Goal: Find specific page/section: Find specific page/section

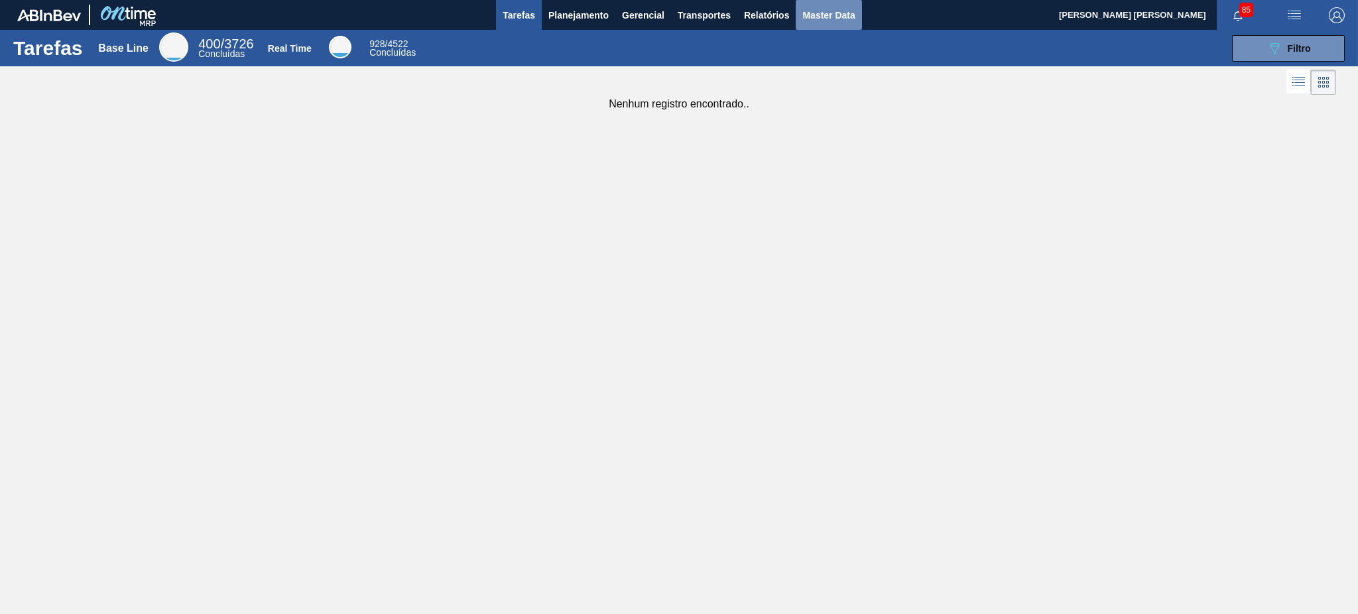
click at [824, 10] on span "Master Data" at bounding box center [828, 15] width 52 height 16
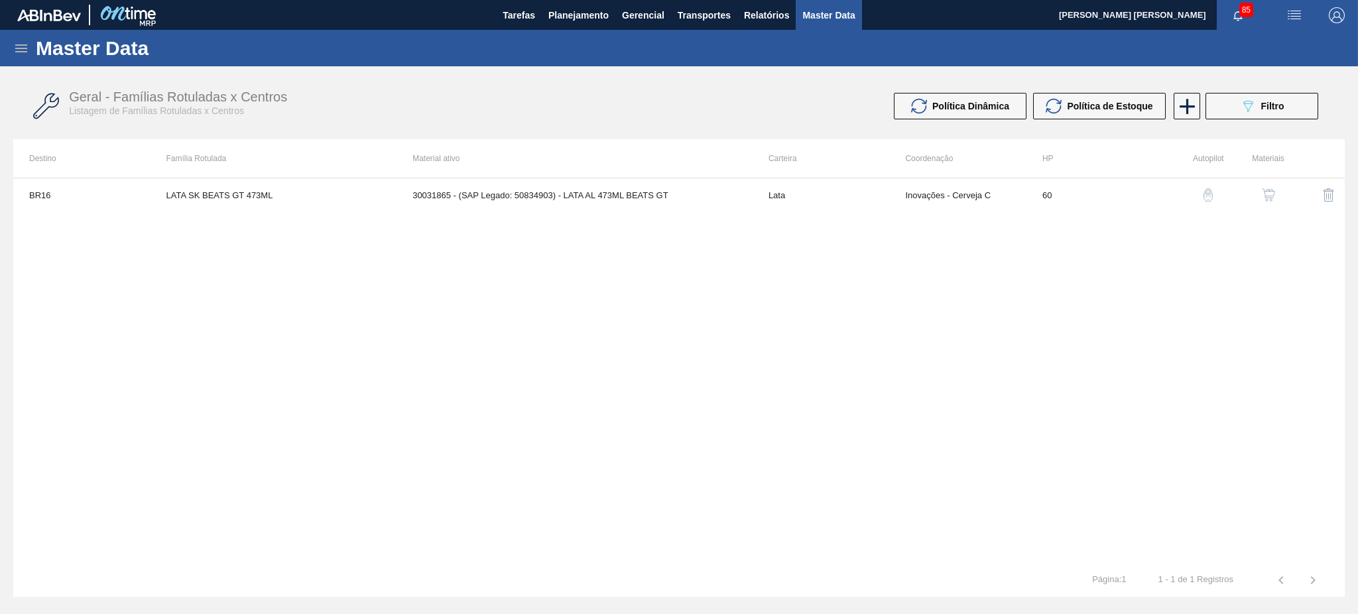
click at [27, 54] on icon at bounding box center [21, 48] width 16 height 16
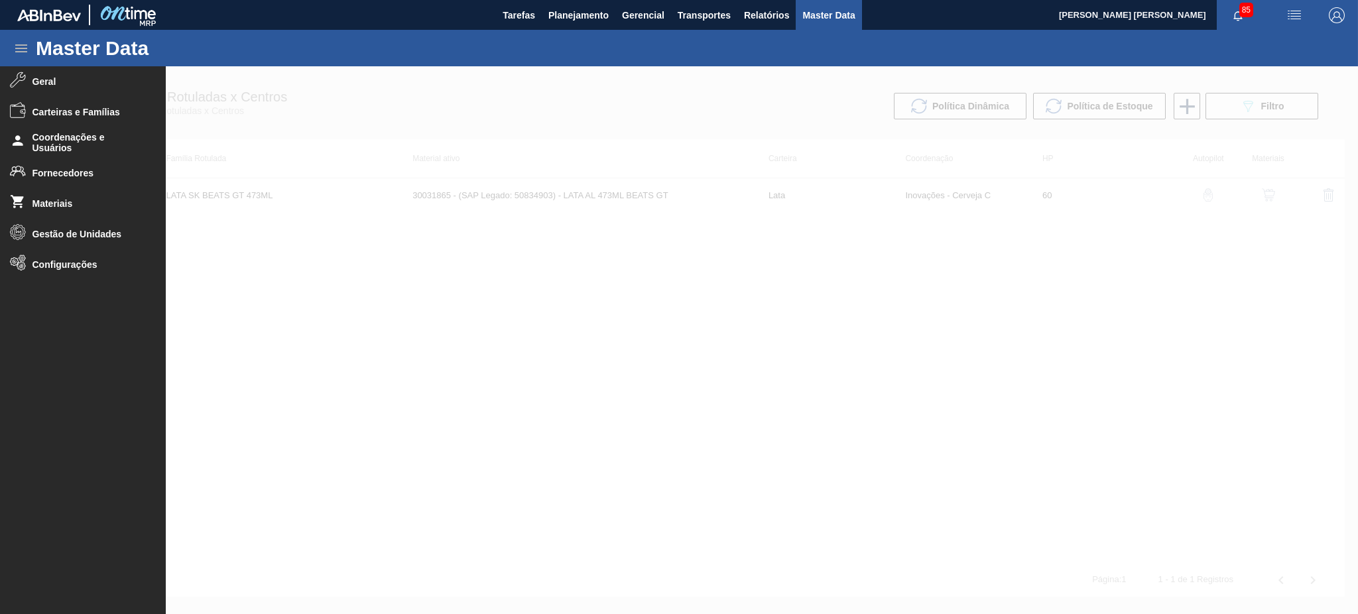
click at [356, 319] on div at bounding box center [679, 340] width 1358 height 548
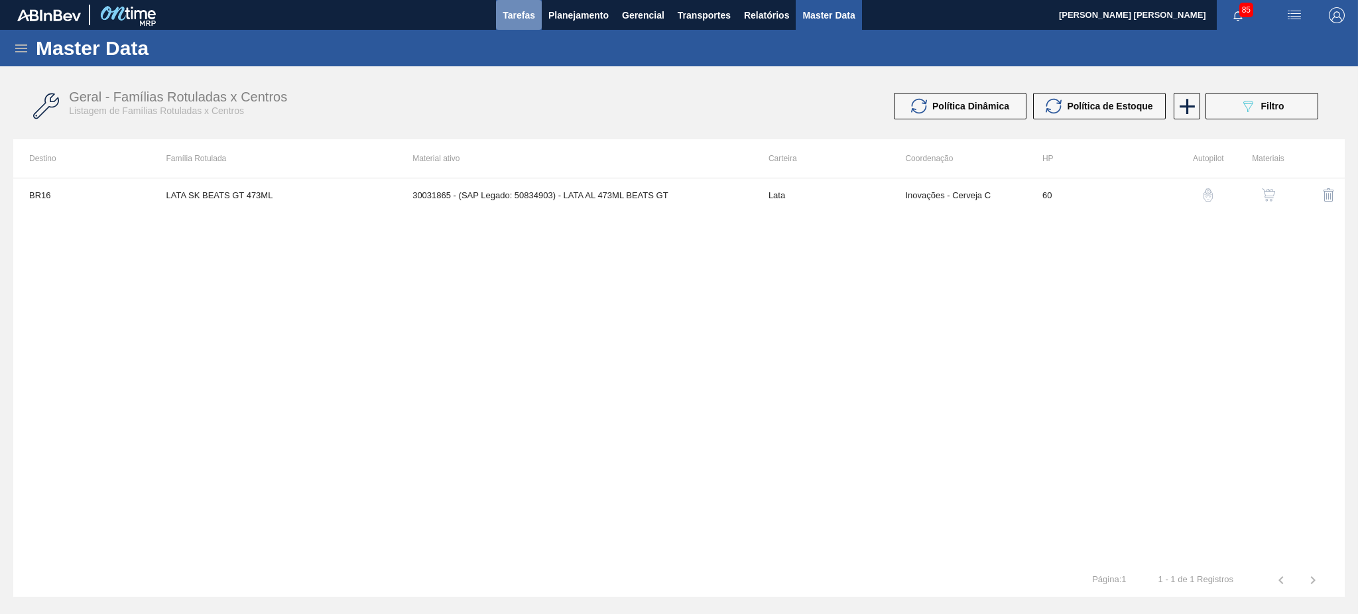
click at [522, 12] on span "Tarefas" at bounding box center [518, 15] width 32 height 16
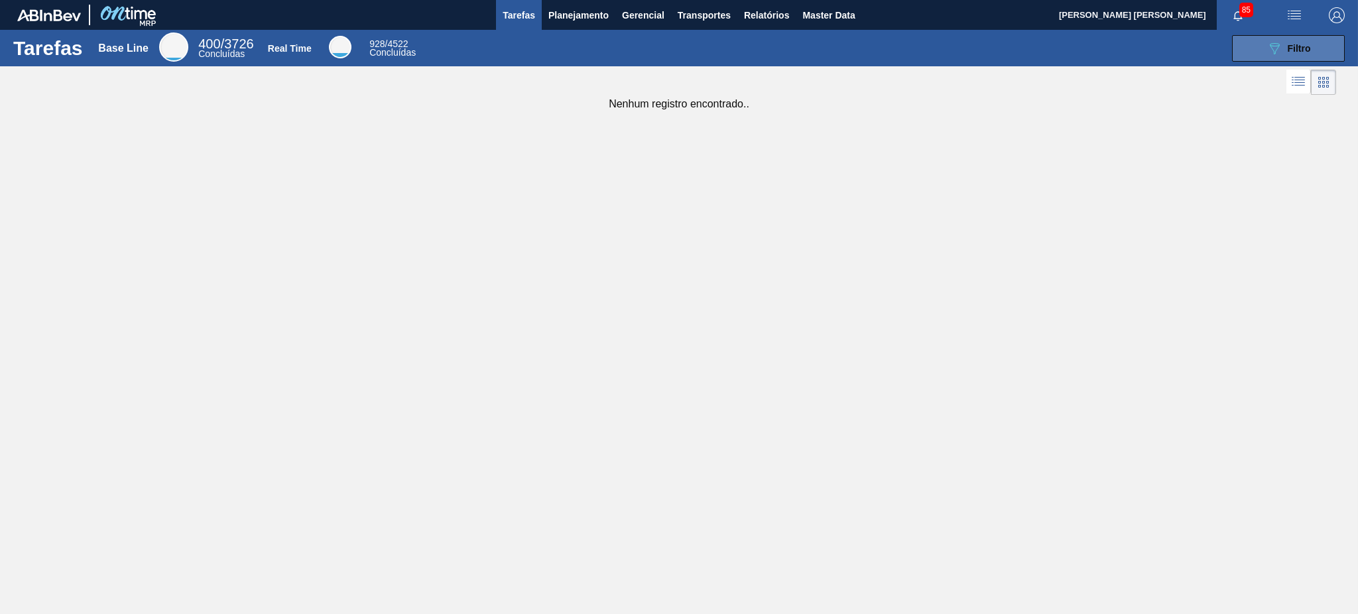
click at [1260, 38] on button "089F7B8B-B2A5-4AFE-B5C0-19BA573D28AC Filtro" at bounding box center [1288, 48] width 113 height 27
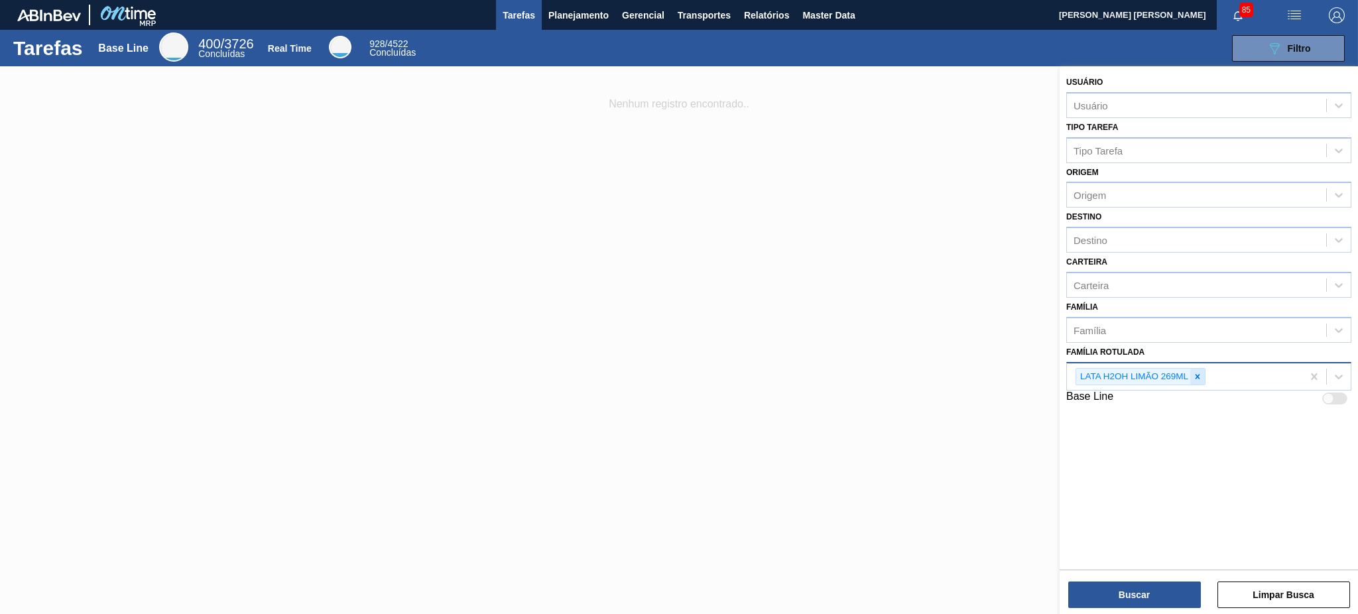
click at [1197, 369] on div at bounding box center [1197, 377] width 15 height 17
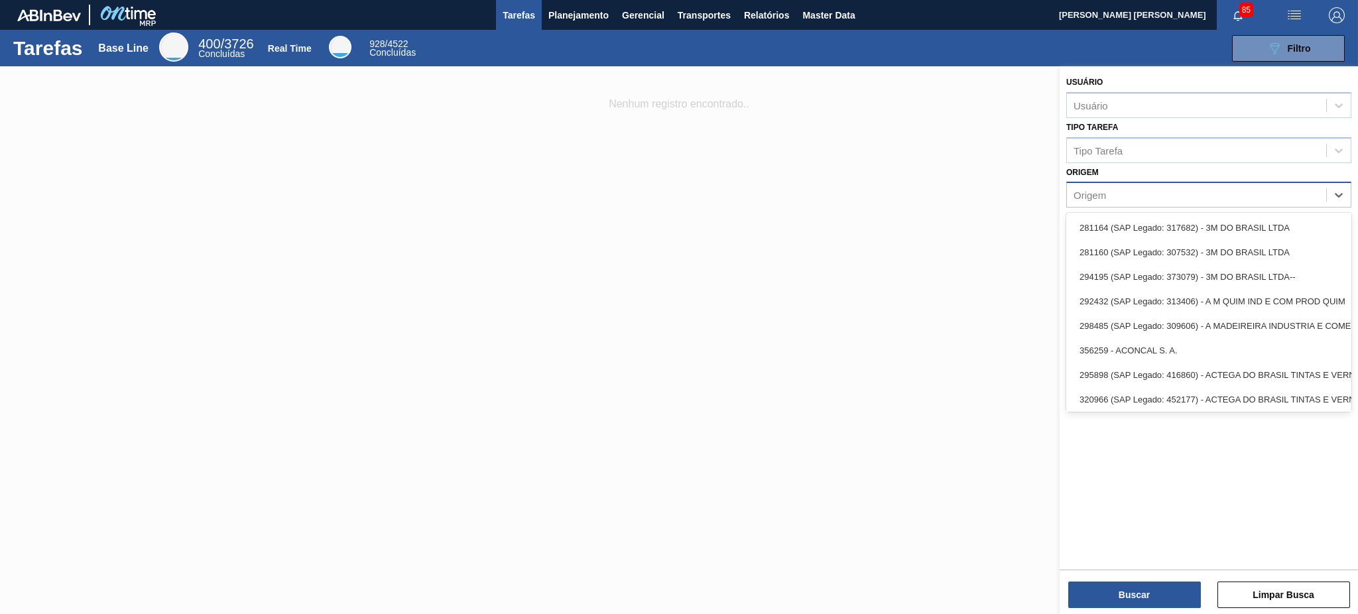
click at [1108, 190] on div "Origem" at bounding box center [1196, 195] width 259 height 19
type input "c"
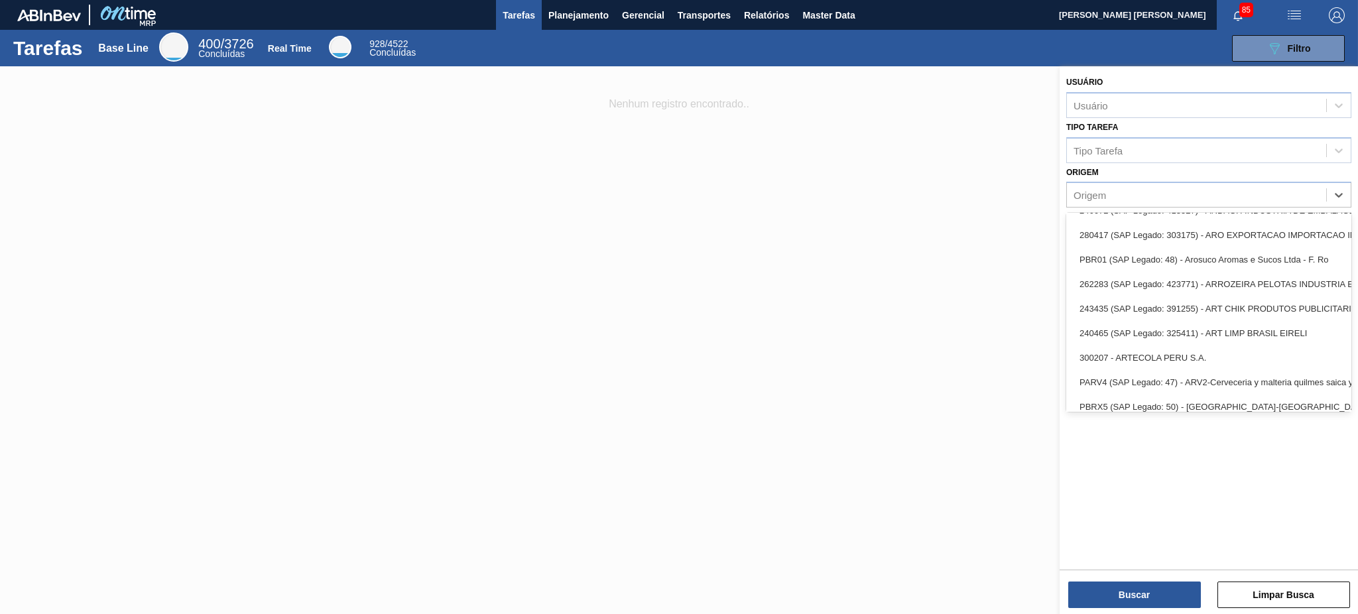
scroll to position [689, 0]
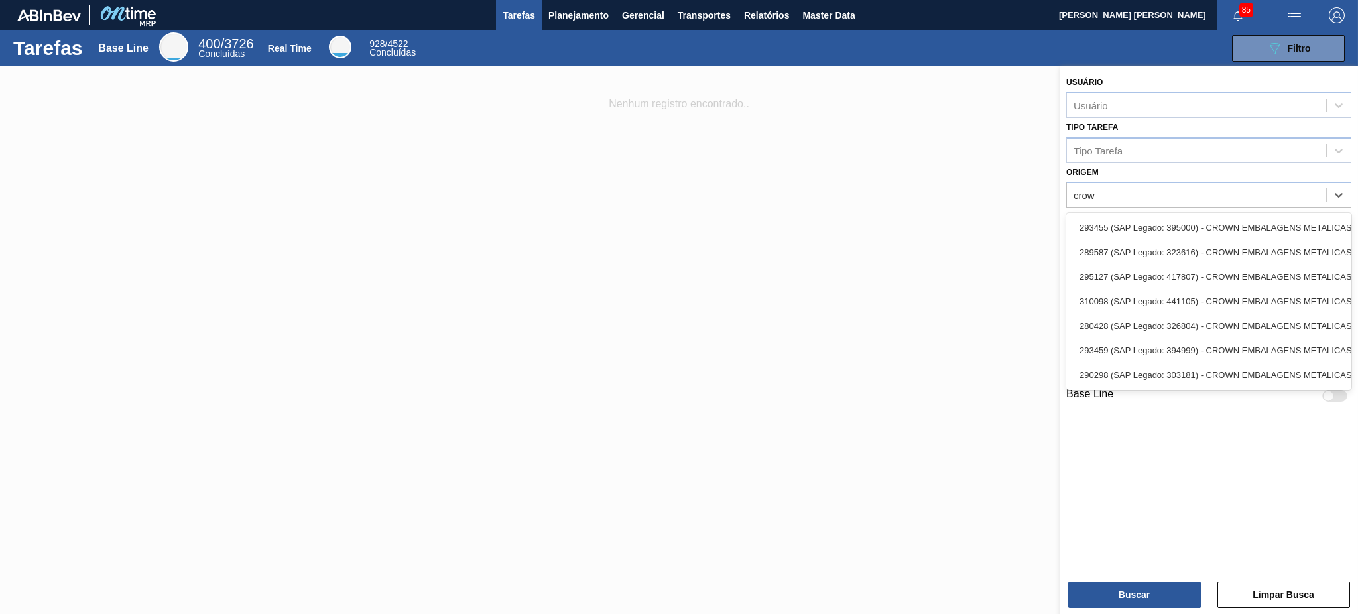
type input "crown"
click at [1148, 224] on div "293455 (SAP Legado: 395000) - CROWN EMBALAGENS METALICAS DA" at bounding box center [1208, 227] width 285 height 25
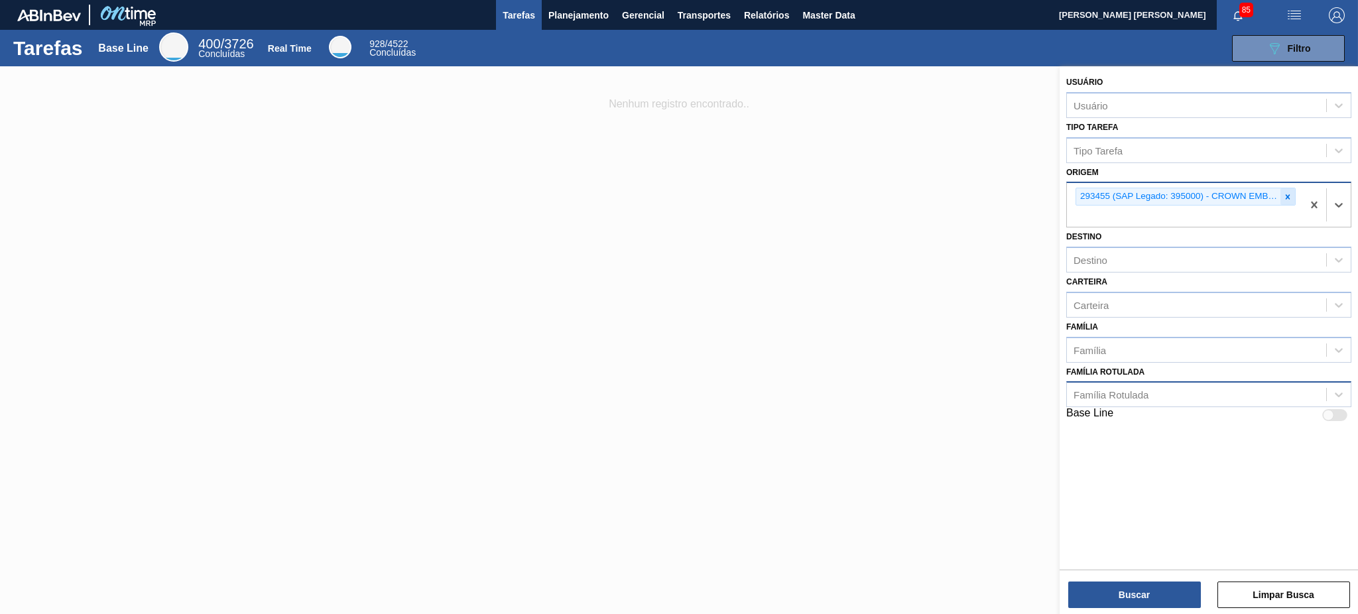
click at [1288, 196] on icon at bounding box center [1287, 196] width 5 height 5
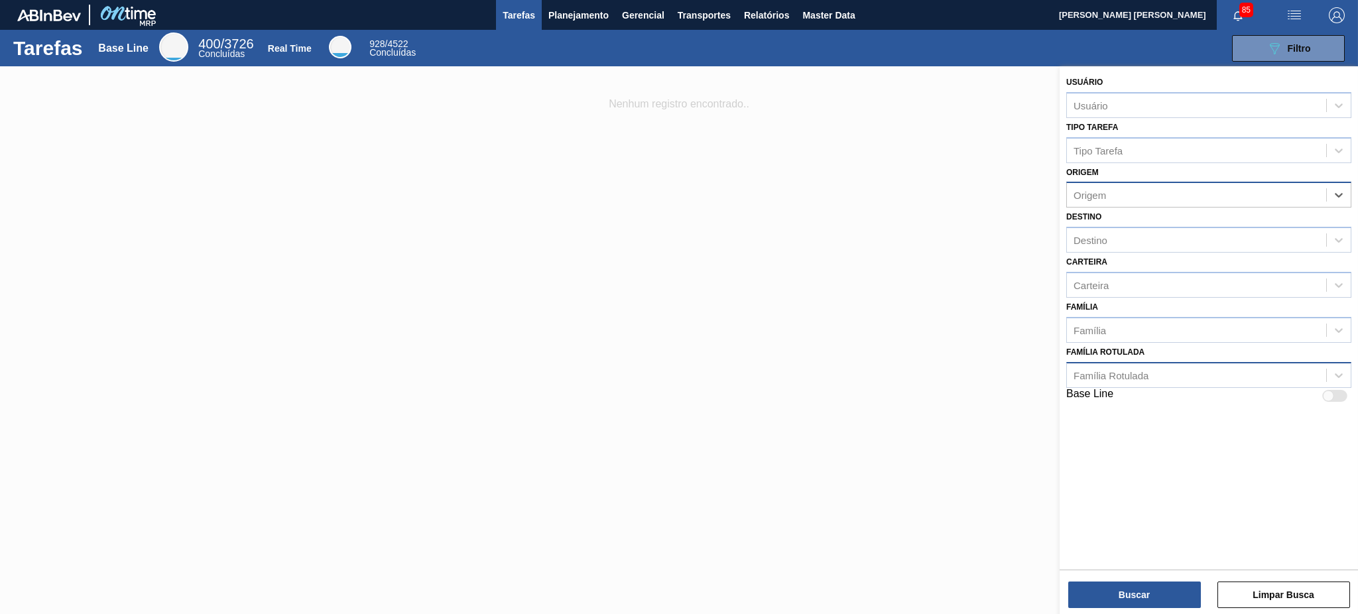
paste input "293455"
type input "293455"
paste input "293459"
type input "293459"
paste input "289587"
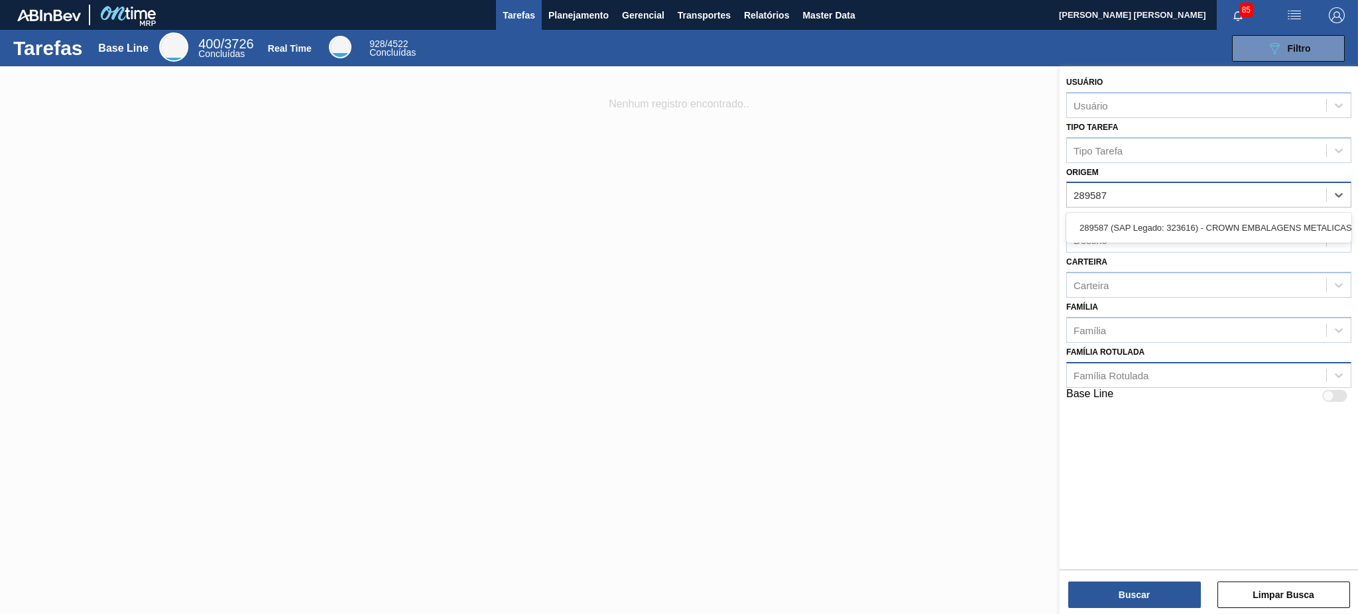
type input "289587"
click at [741, 312] on div at bounding box center [679, 373] width 1358 height 614
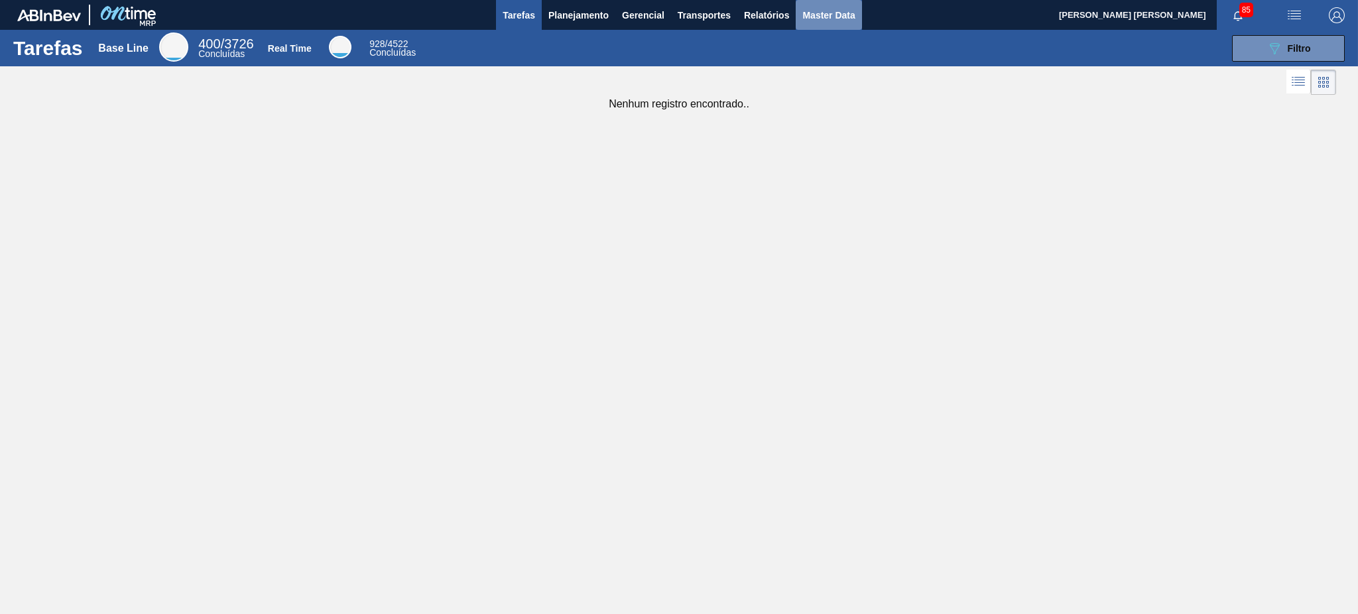
click at [825, 9] on span "Master Data" at bounding box center [828, 15] width 52 height 16
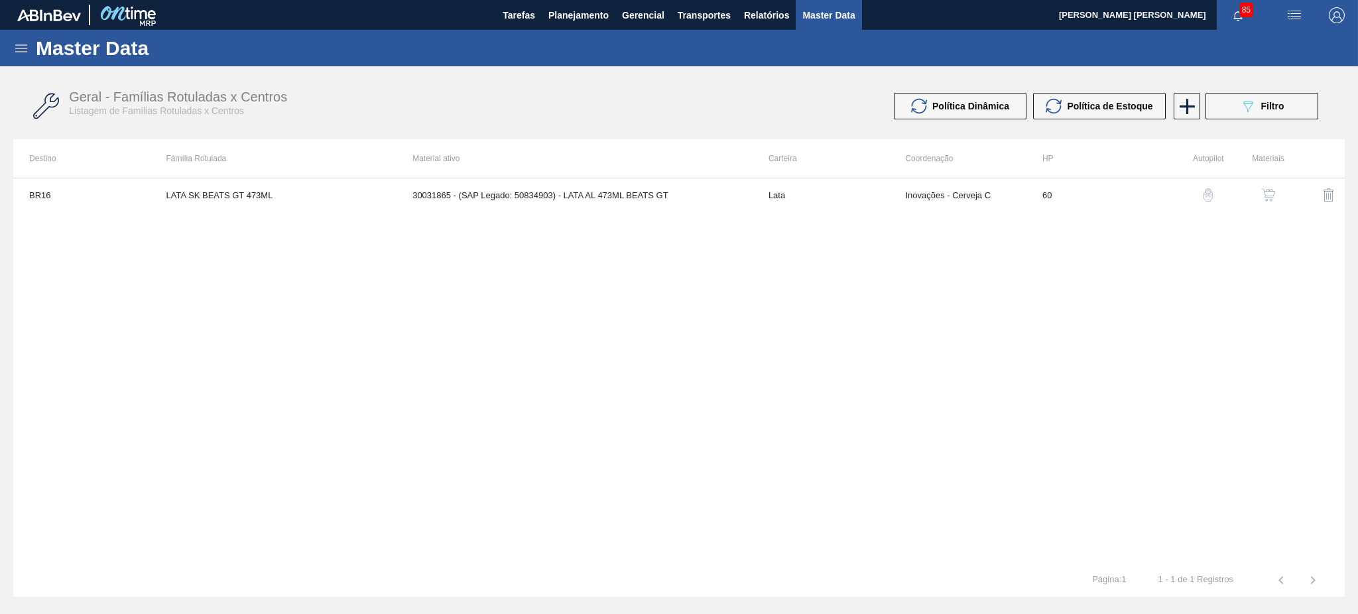
click at [21, 46] on icon at bounding box center [21, 48] width 16 height 16
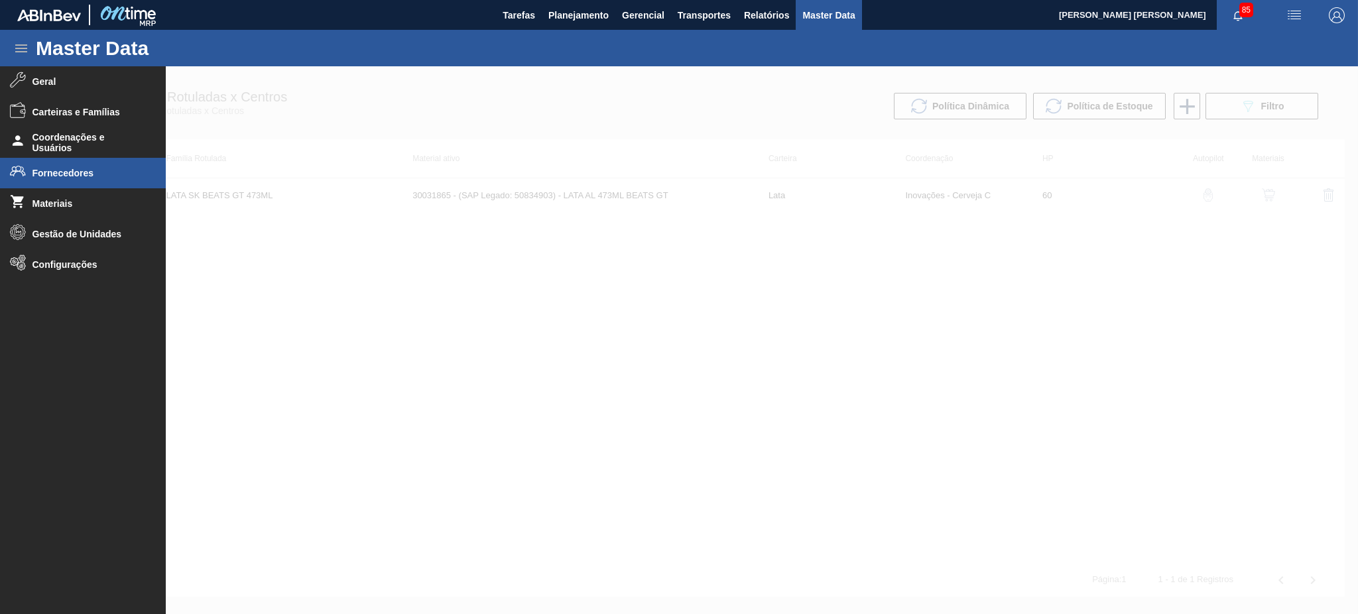
click at [54, 175] on span "Fornecedores" at bounding box center [86, 173] width 109 height 11
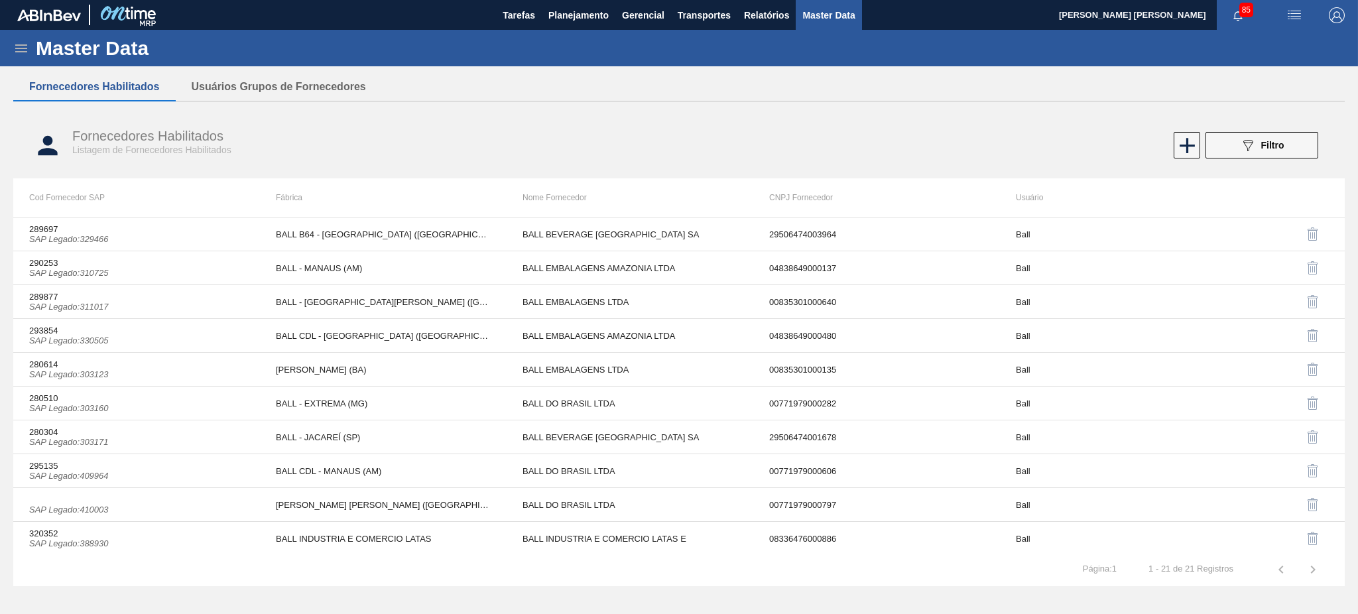
click at [756, 125] on div "Fornecedores Habilitados Listagem de Fornecedores Habilitados 089F7B8B-B2A5-4AF…" at bounding box center [678, 146] width 1331 height 50
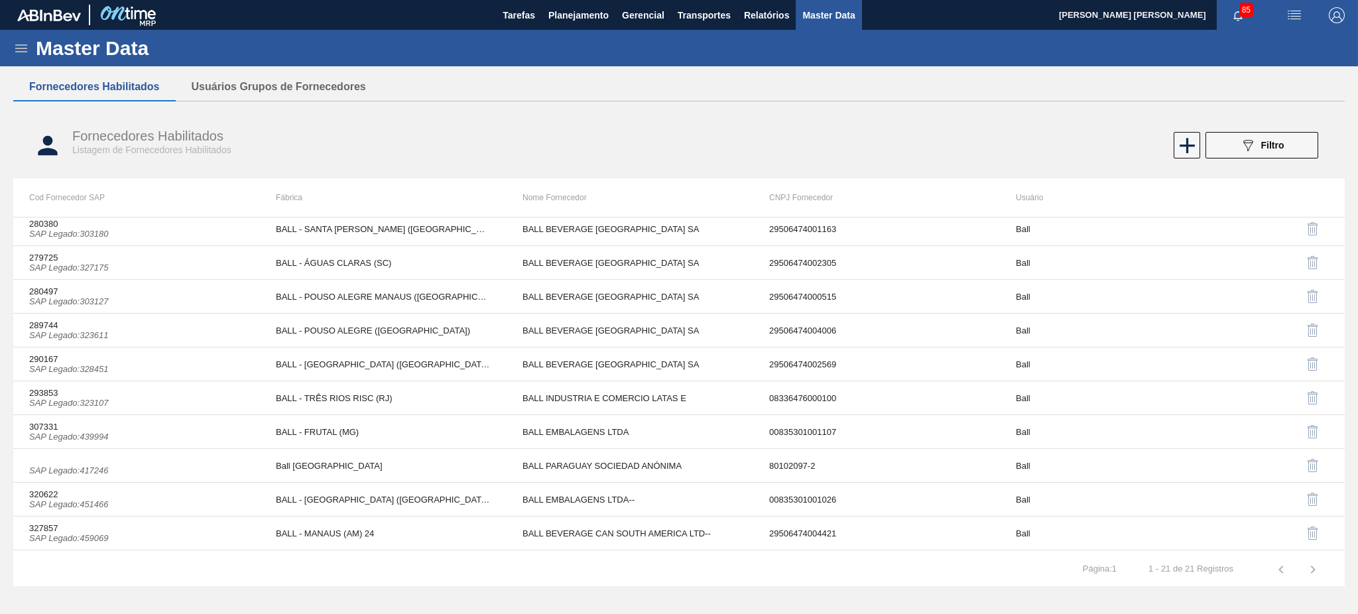
scroll to position [374, 0]
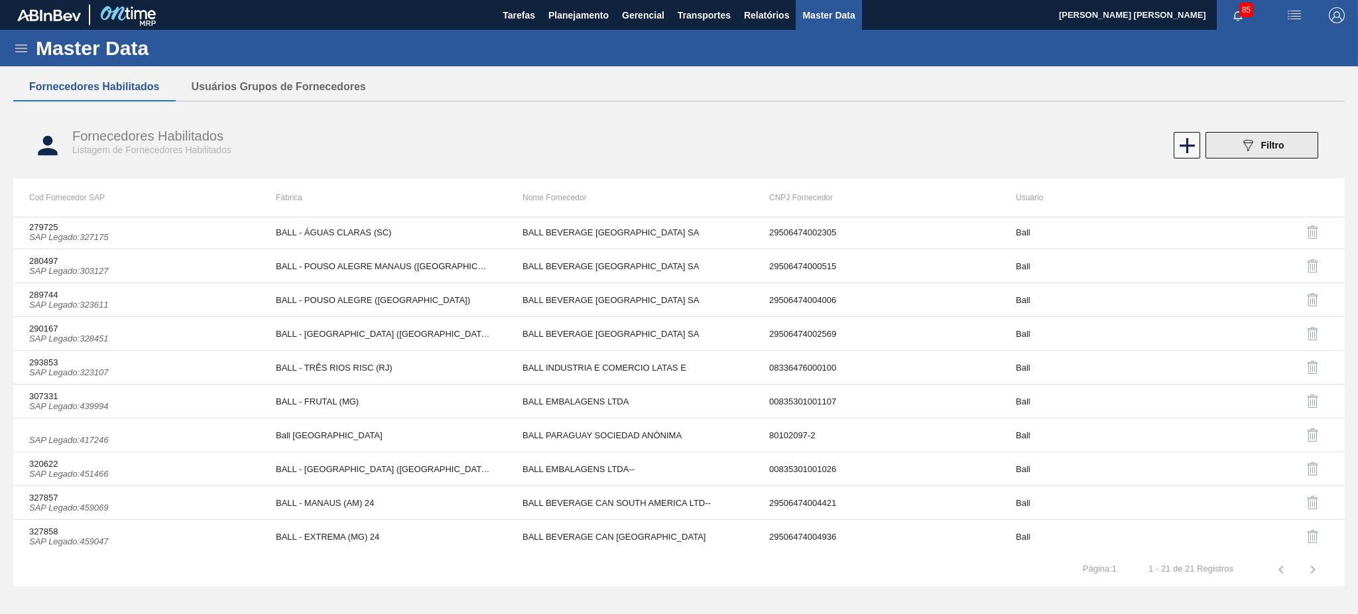
click at [1237, 155] on button "089F7B8B-B2A5-4AFE-B5C0-19BA573D28AC Filtro" at bounding box center [1261, 145] width 113 height 27
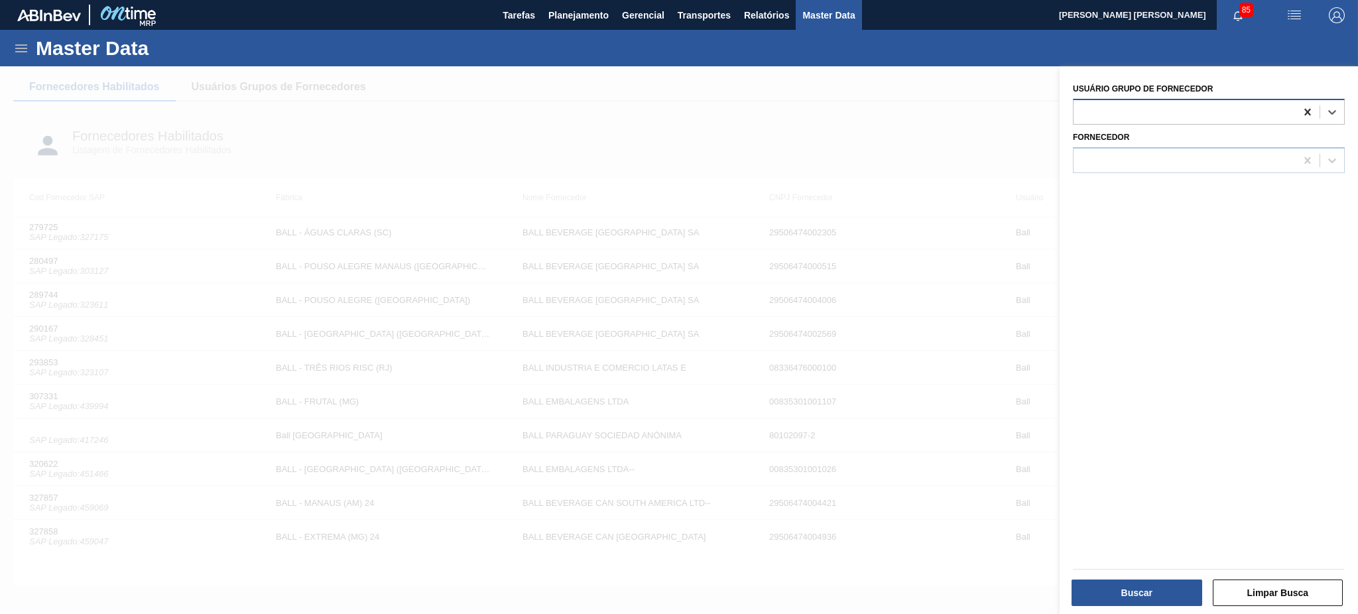
click at [1303, 111] on icon at bounding box center [1307, 111] width 13 height 13
type Fornecedor "cr"
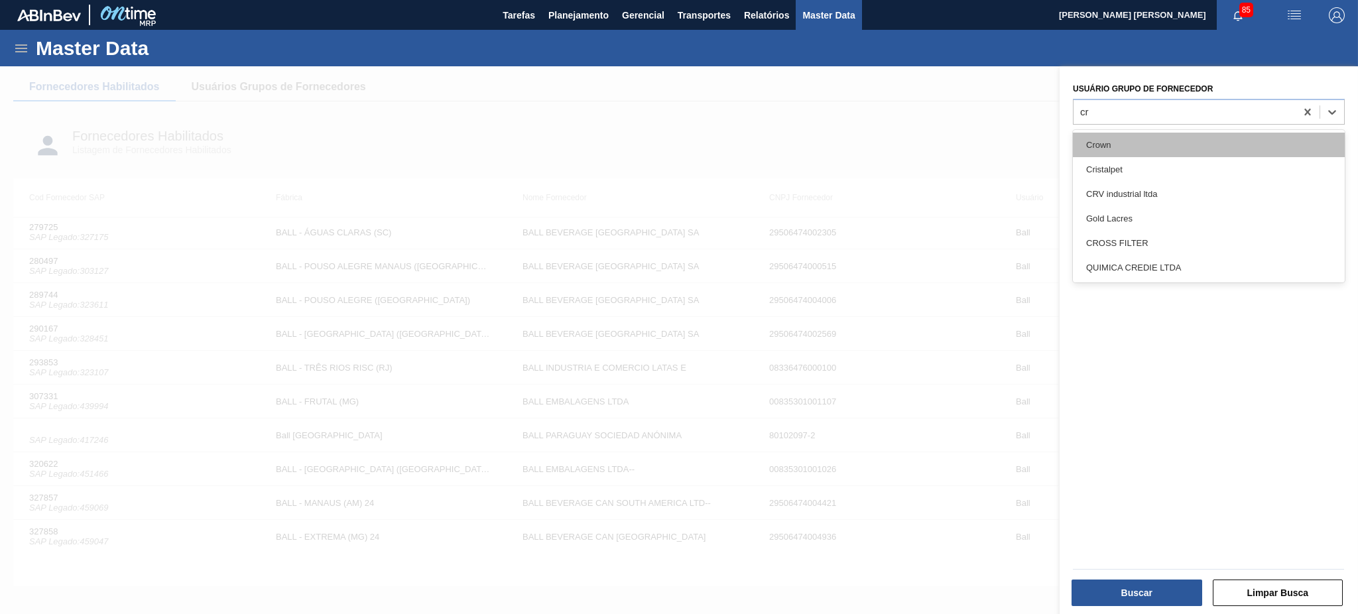
click at [1128, 141] on div "Crown" at bounding box center [1209, 145] width 272 height 25
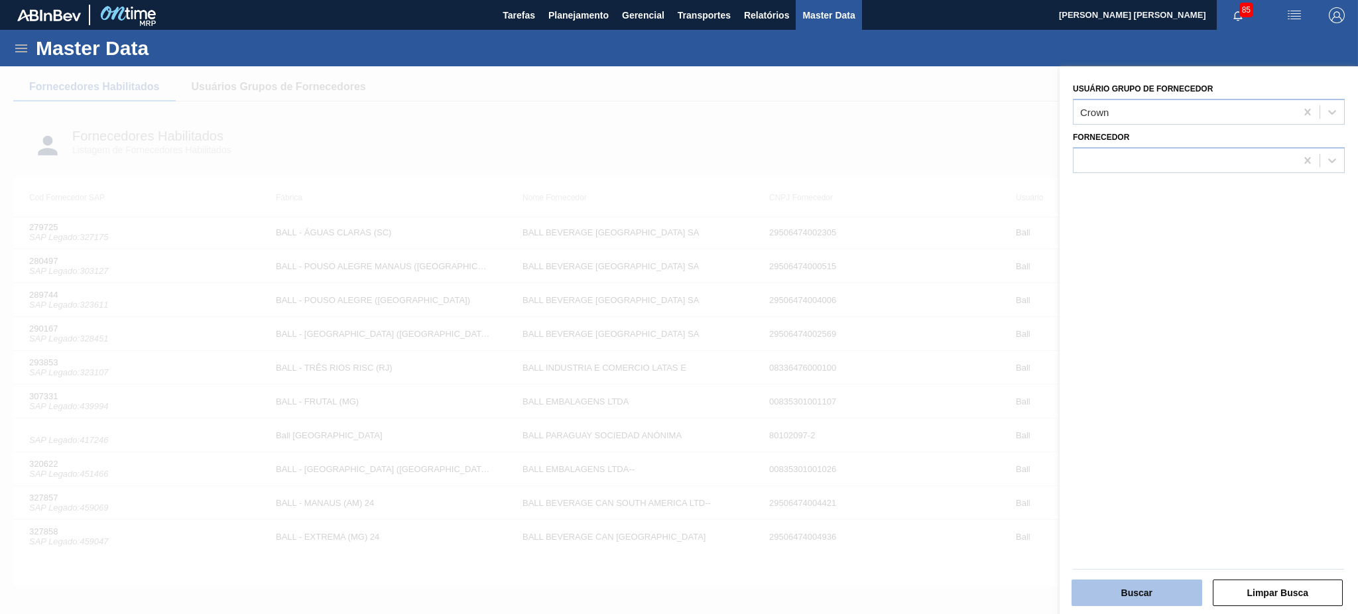
click at [1135, 583] on button "Buscar" at bounding box center [1136, 592] width 131 height 27
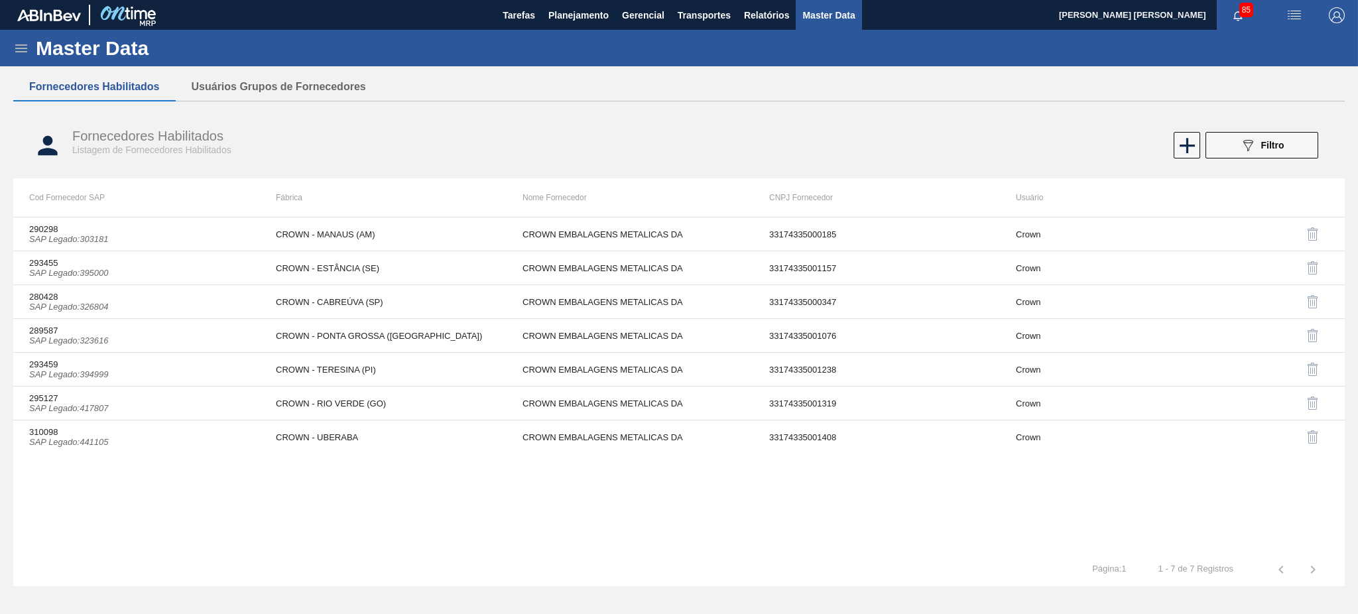
scroll to position [0, 0]
click at [652, 536] on div "290298 SAP Legado : 303181 CROWN - MANAUS (AM) CROWN EMBALAGENS METALICAS DA 33…" at bounding box center [678, 385] width 1331 height 336
